Goal: Transaction & Acquisition: Register for event/course

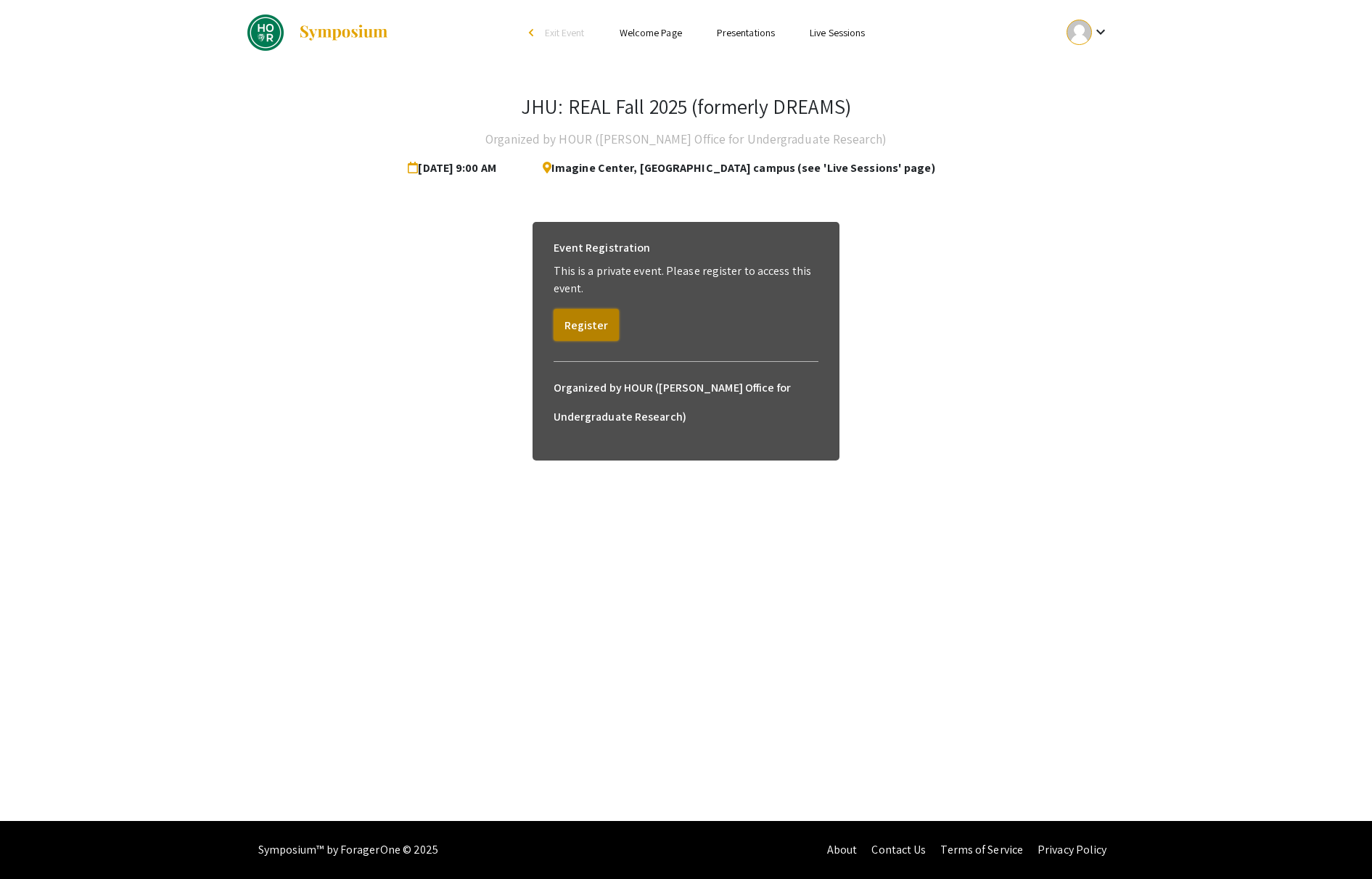
click at [589, 329] on button "Register" at bounding box center [586, 325] width 66 height 32
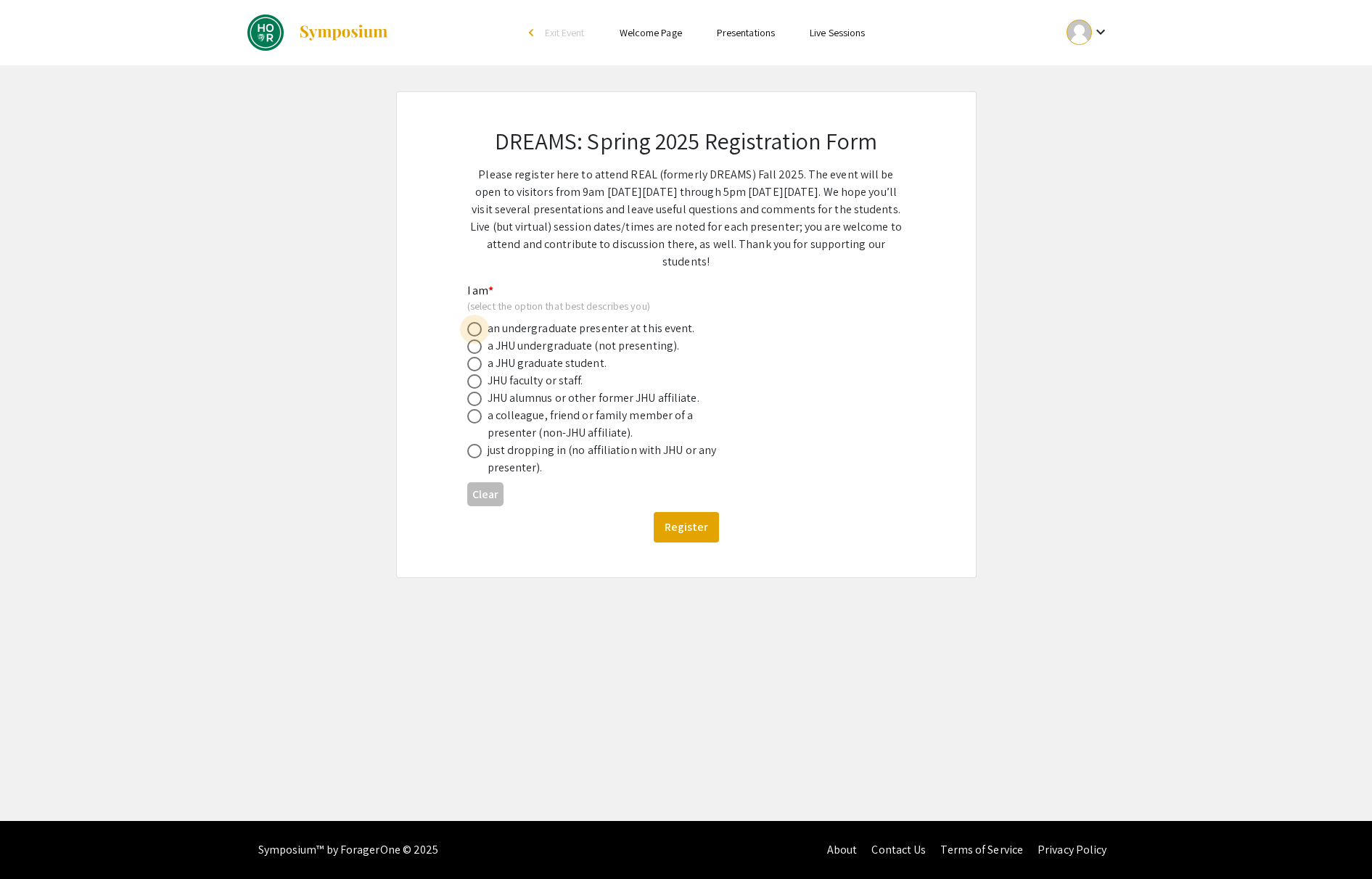
click at [481, 328] on span at bounding box center [474, 329] width 14 height 14
click at [481, 328] on input "radio" at bounding box center [474, 329] width 14 height 14
radio input "true"
click at [684, 536] on button "Register" at bounding box center [686, 528] width 66 height 30
